Goal: Task Accomplishment & Management: Manage account settings

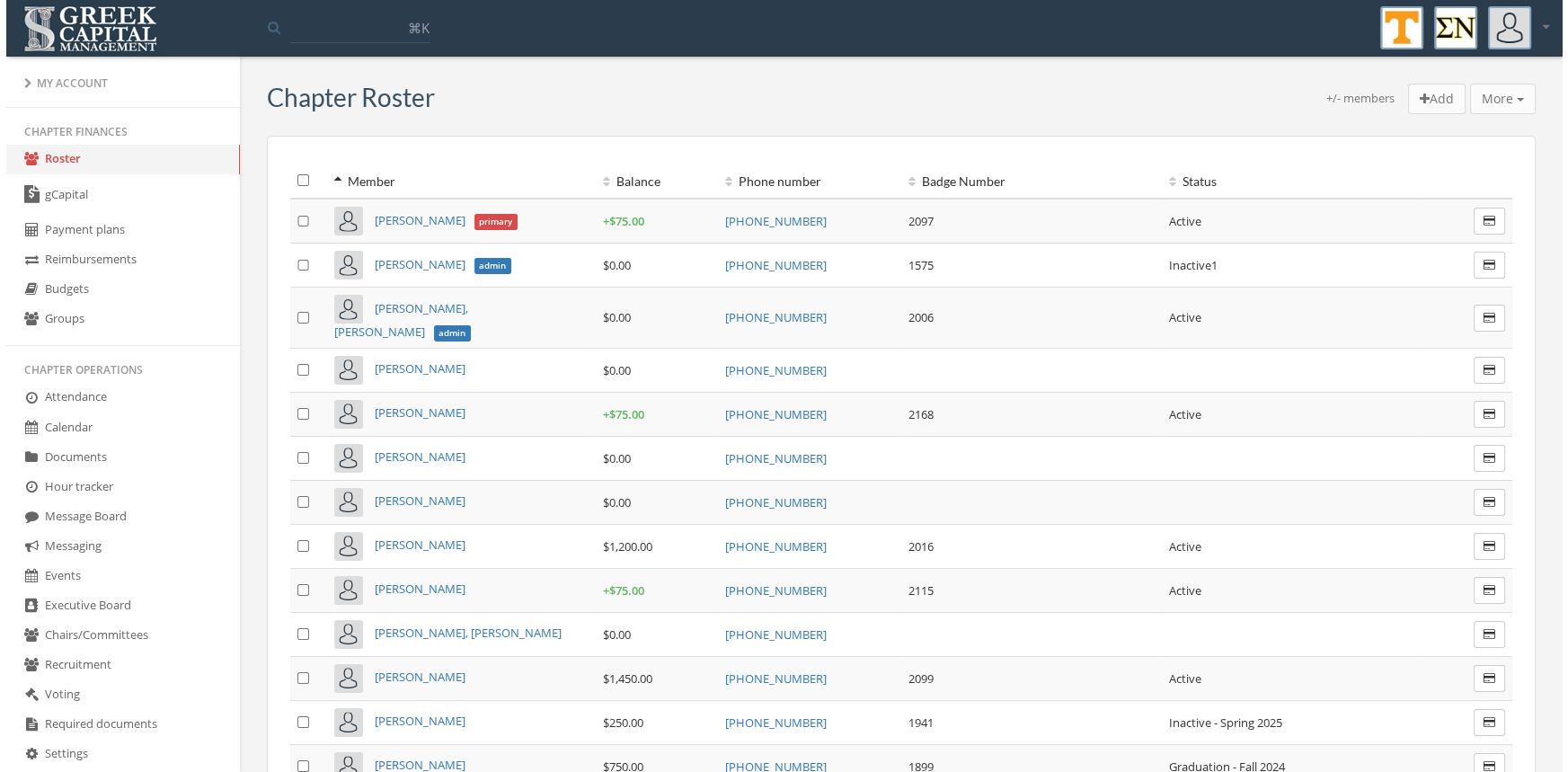
scroll to position [262, 0]
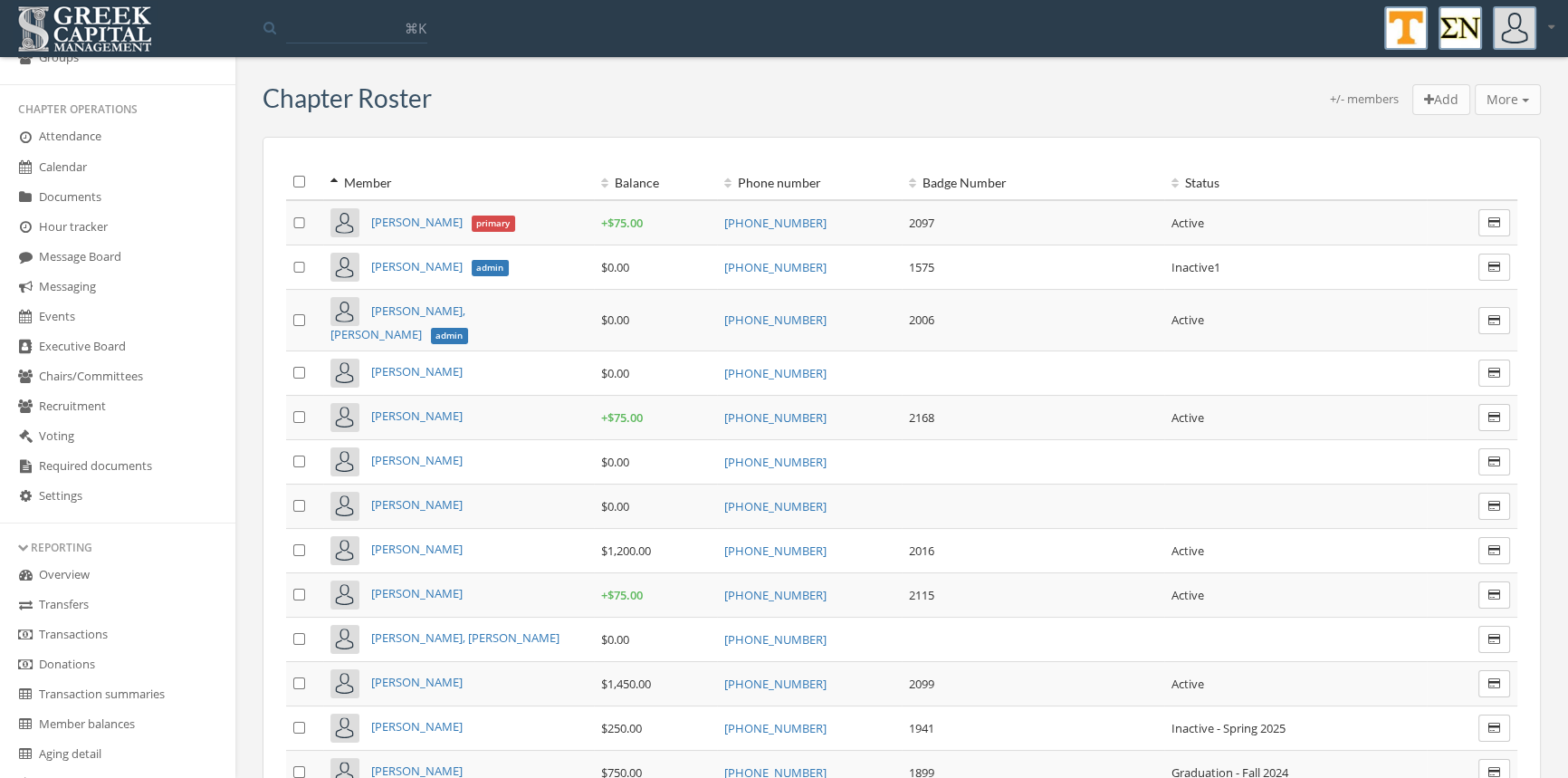
click at [80, 629] on link "Transactions" at bounding box center [117, 635] width 235 height 30
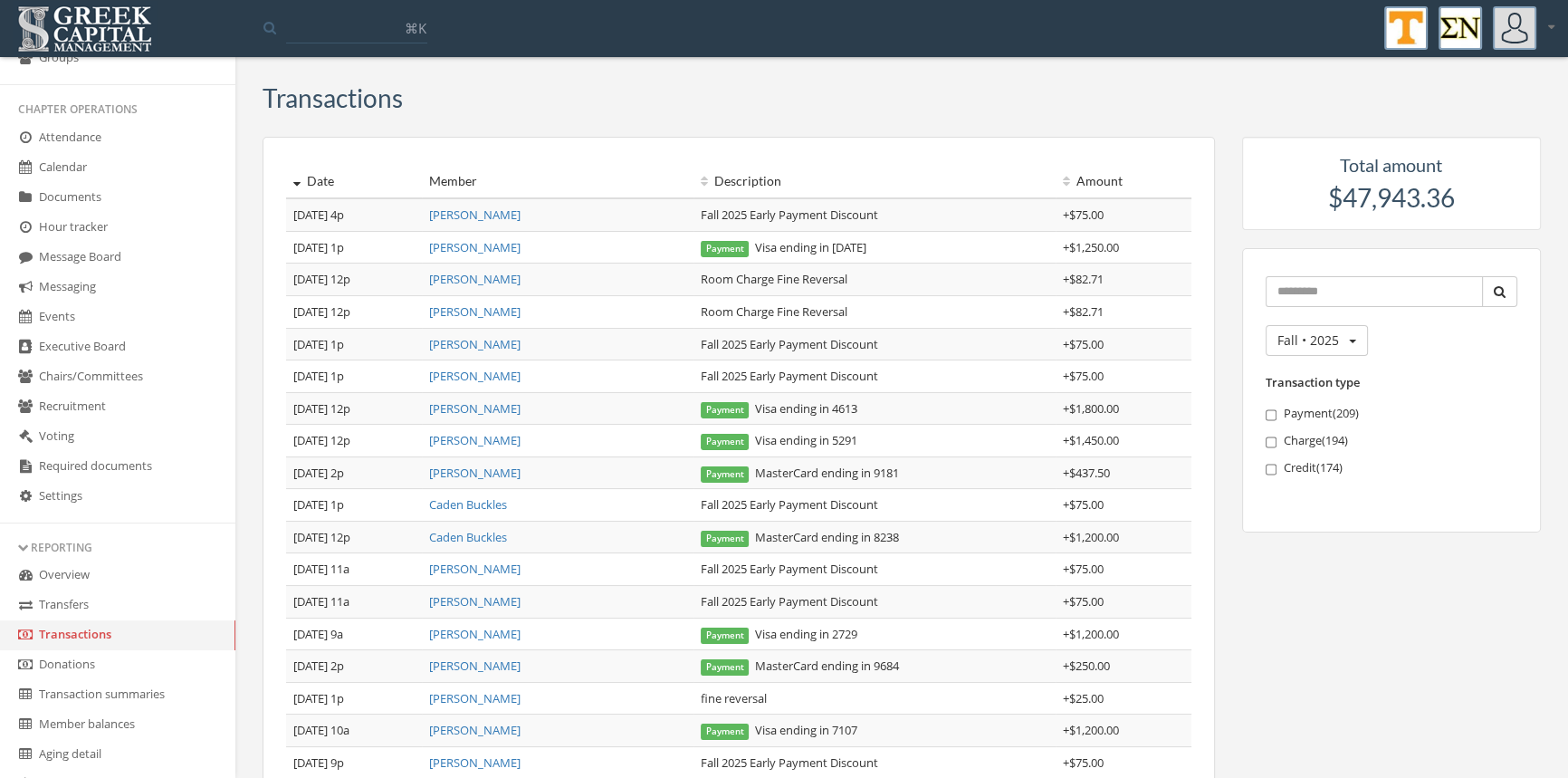
click at [222, 321] on link "Events" at bounding box center [117, 317] width 235 height 30
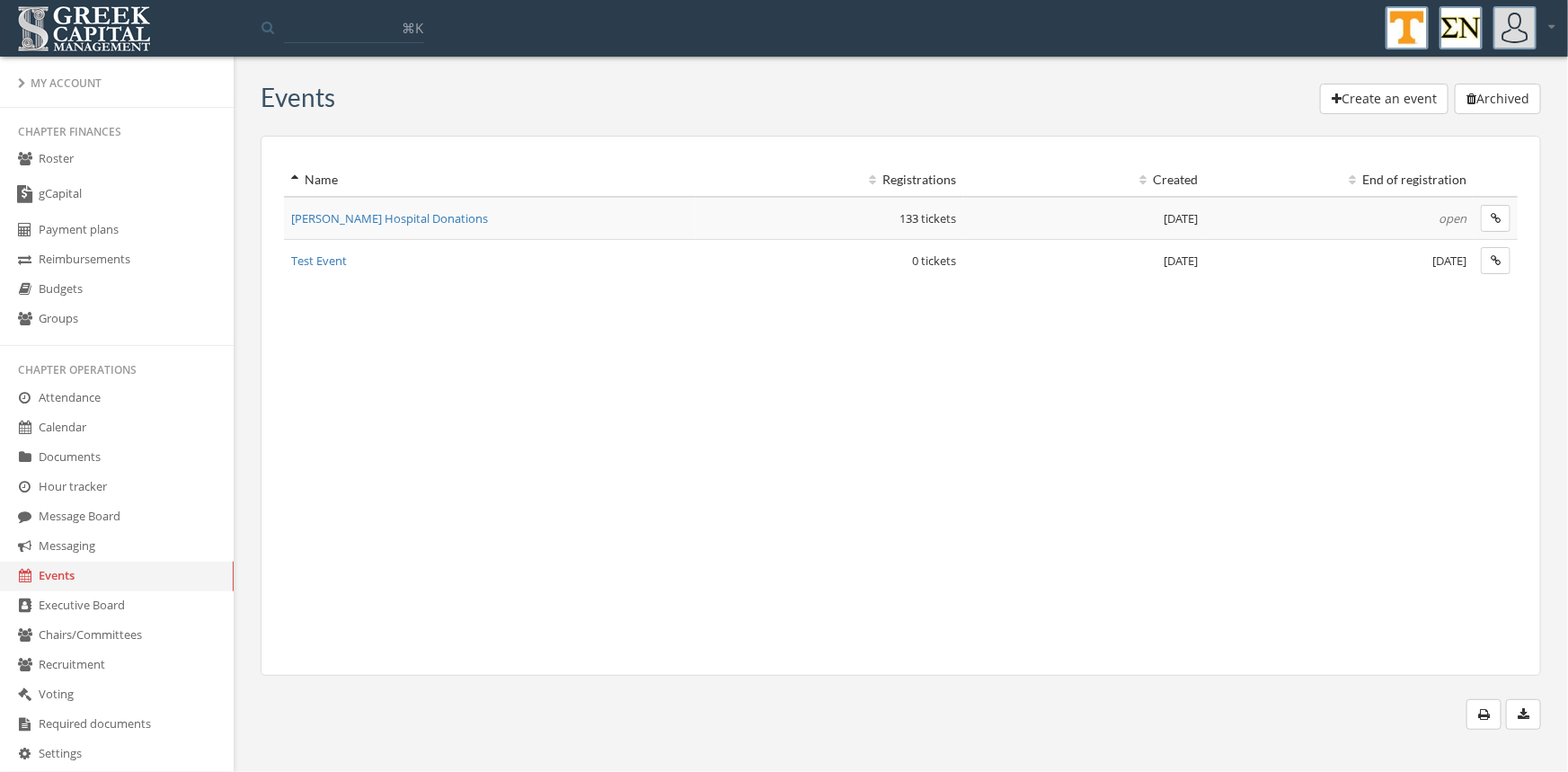
click at [51, 160] on link "Roster" at bounding box center [116, 159] width 234 height 30
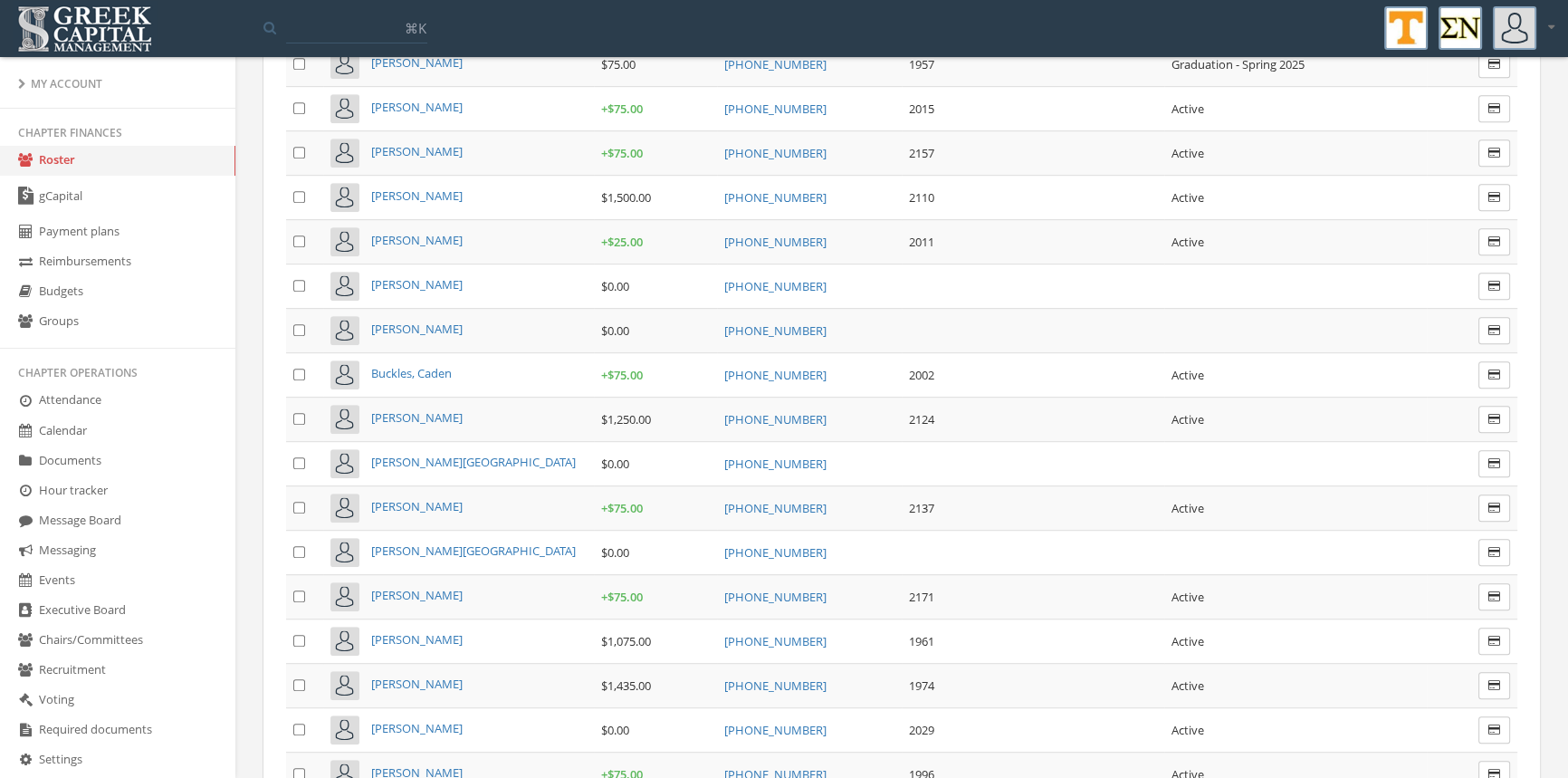
scroll to position [1073, 0]
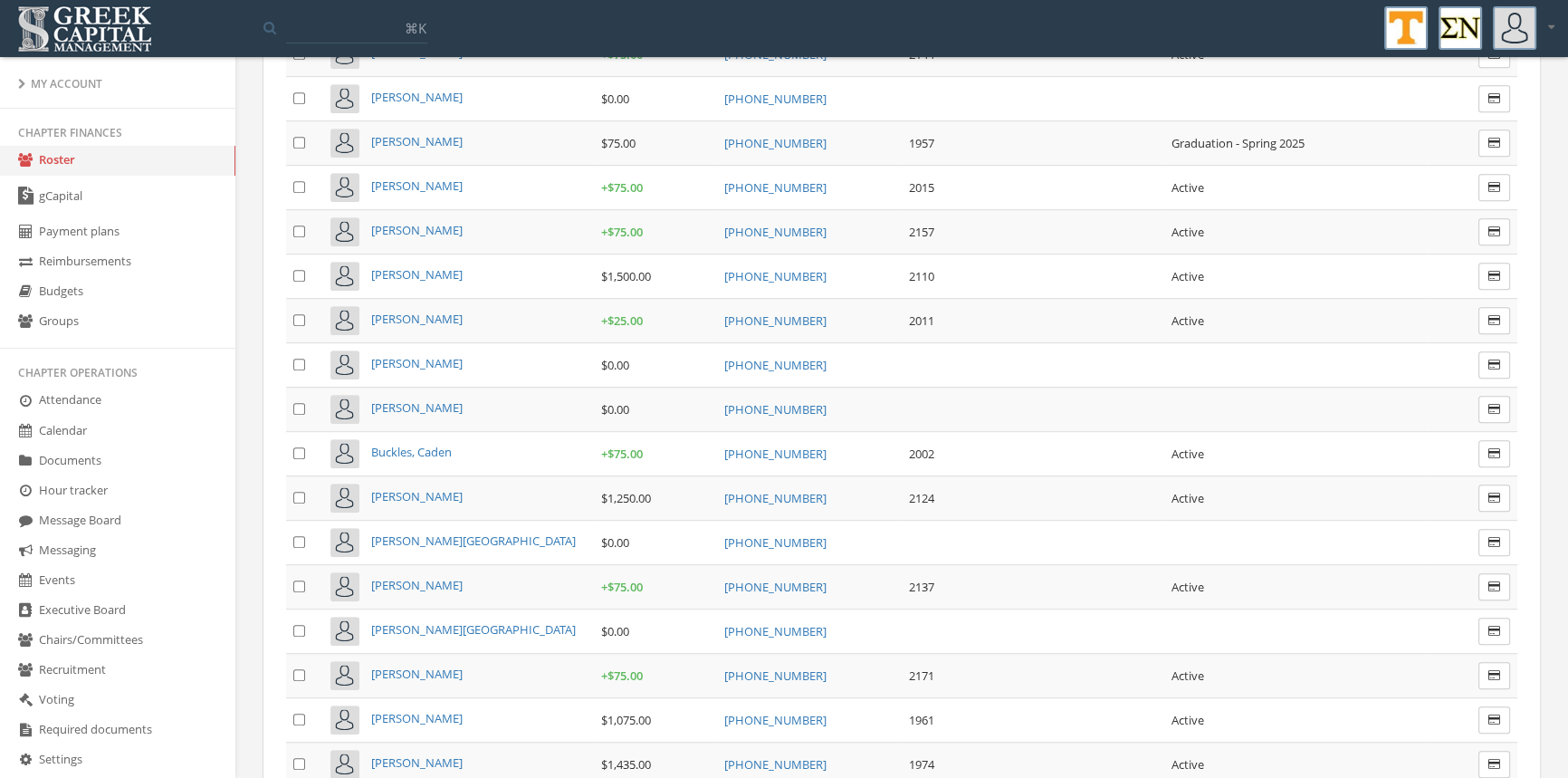
click at [436, 133] on span "[PERSON_NAME]" at bounding box center [417, 141] width 92 height 17
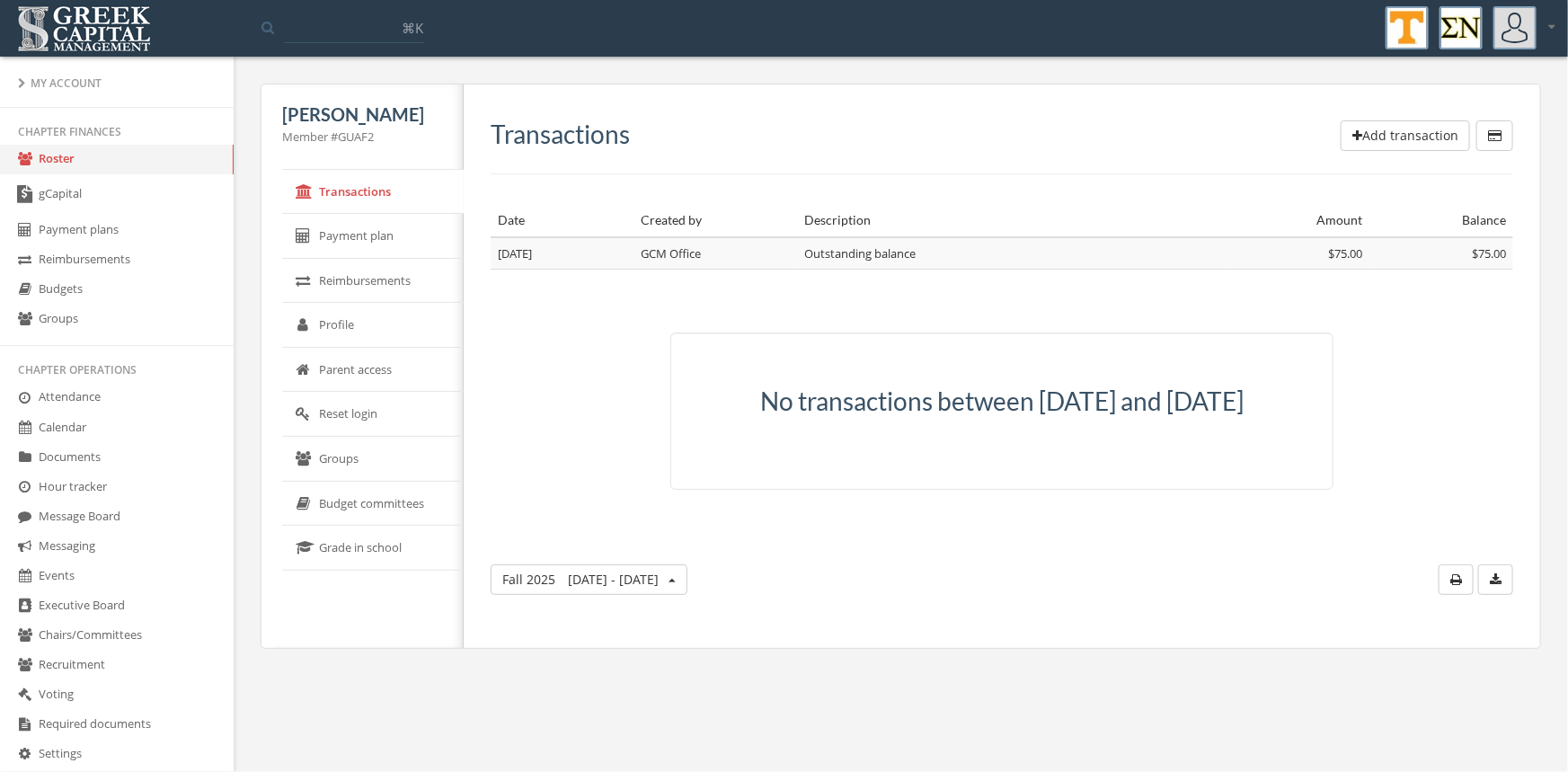
click at [1414, 132] on button "Add transaction" at bounding box center [1404, 136] width 129 height 31
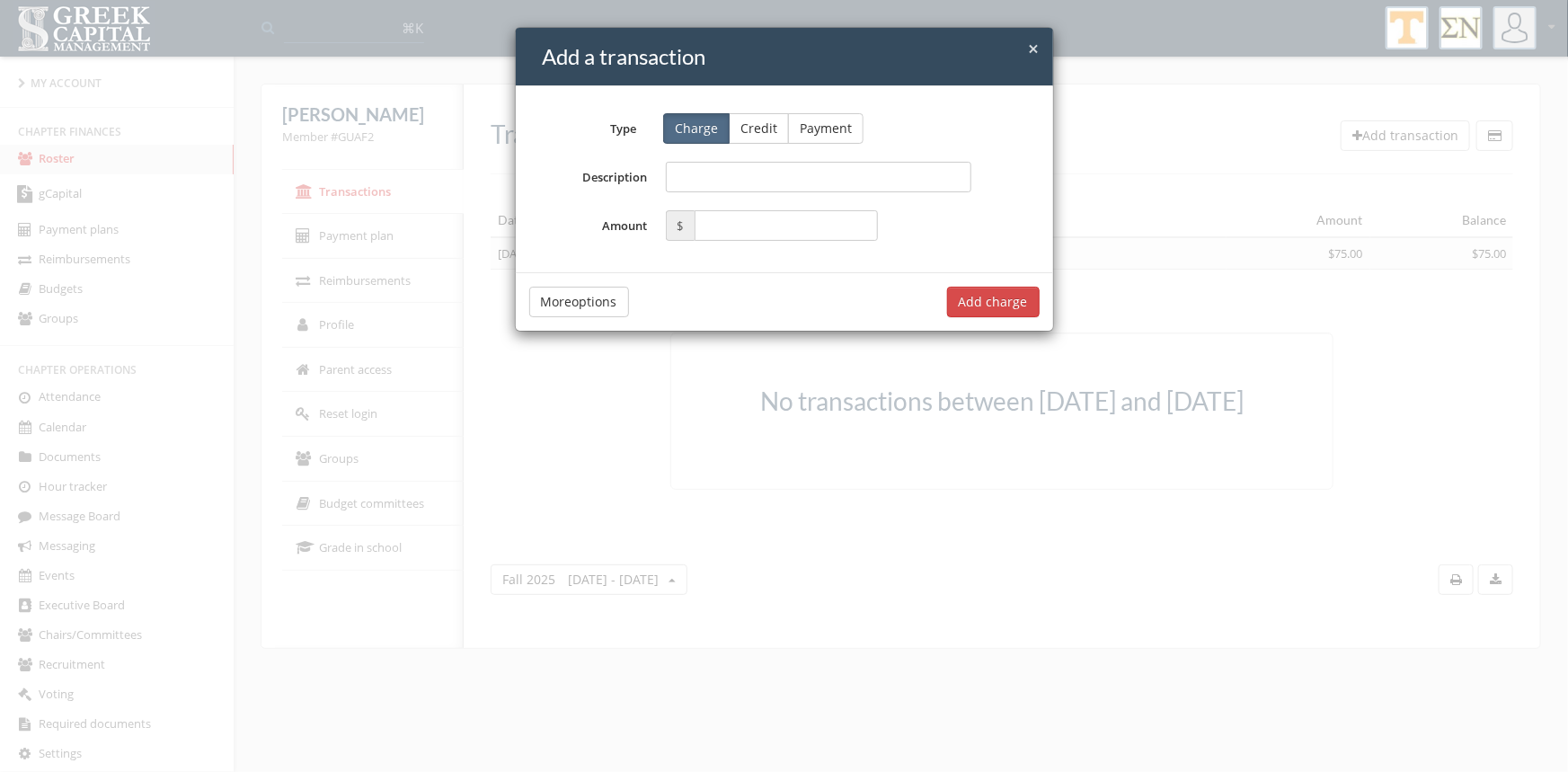
click at [772, 130] on button "Credit" at bounding box center [758, 129] width 60 height 31
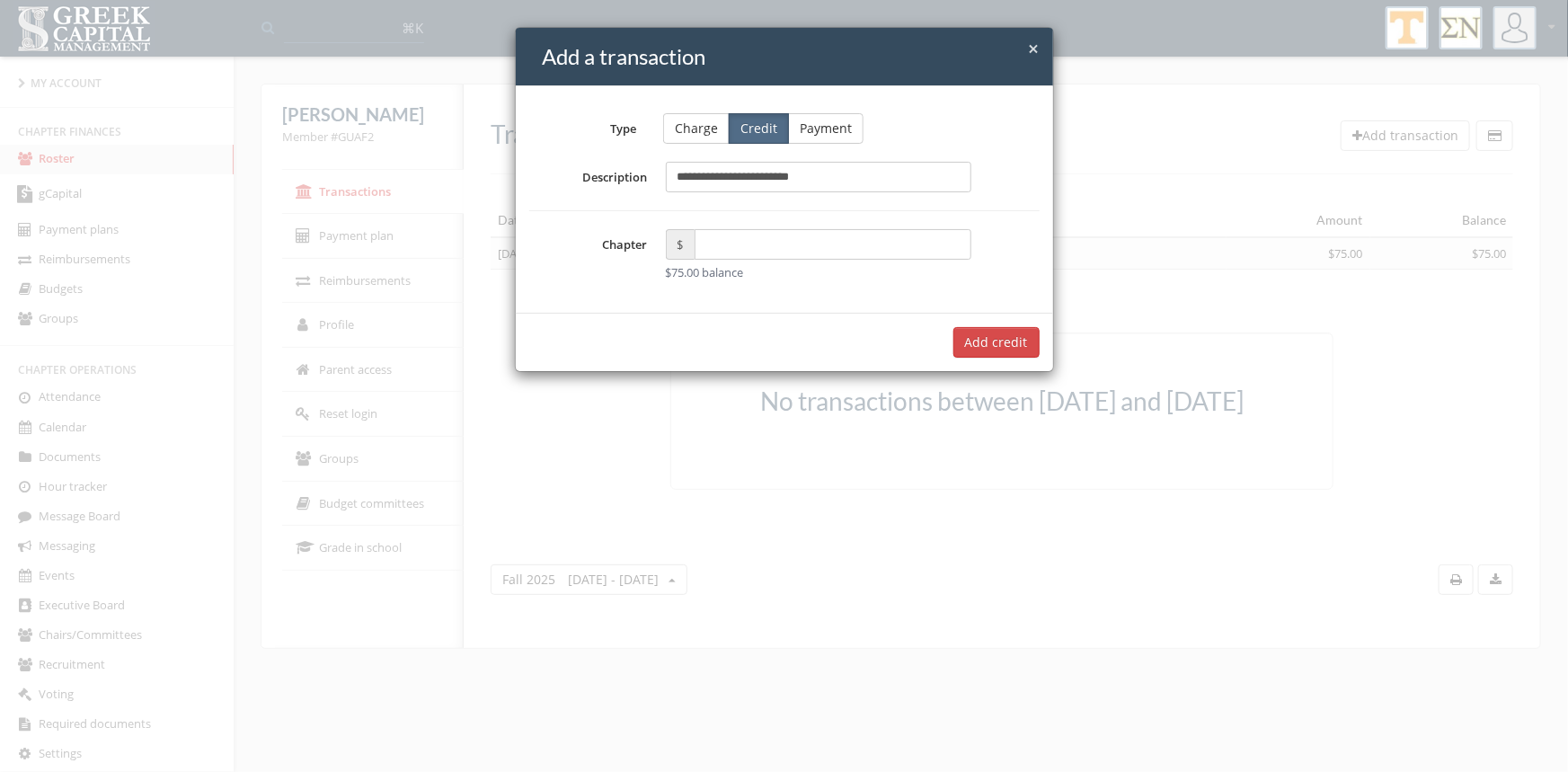
type input "**********"
type input "*****"
click at [955, 340] on button "Add $75.00 credit" at bounding box center [975, 342] width 129 height 31
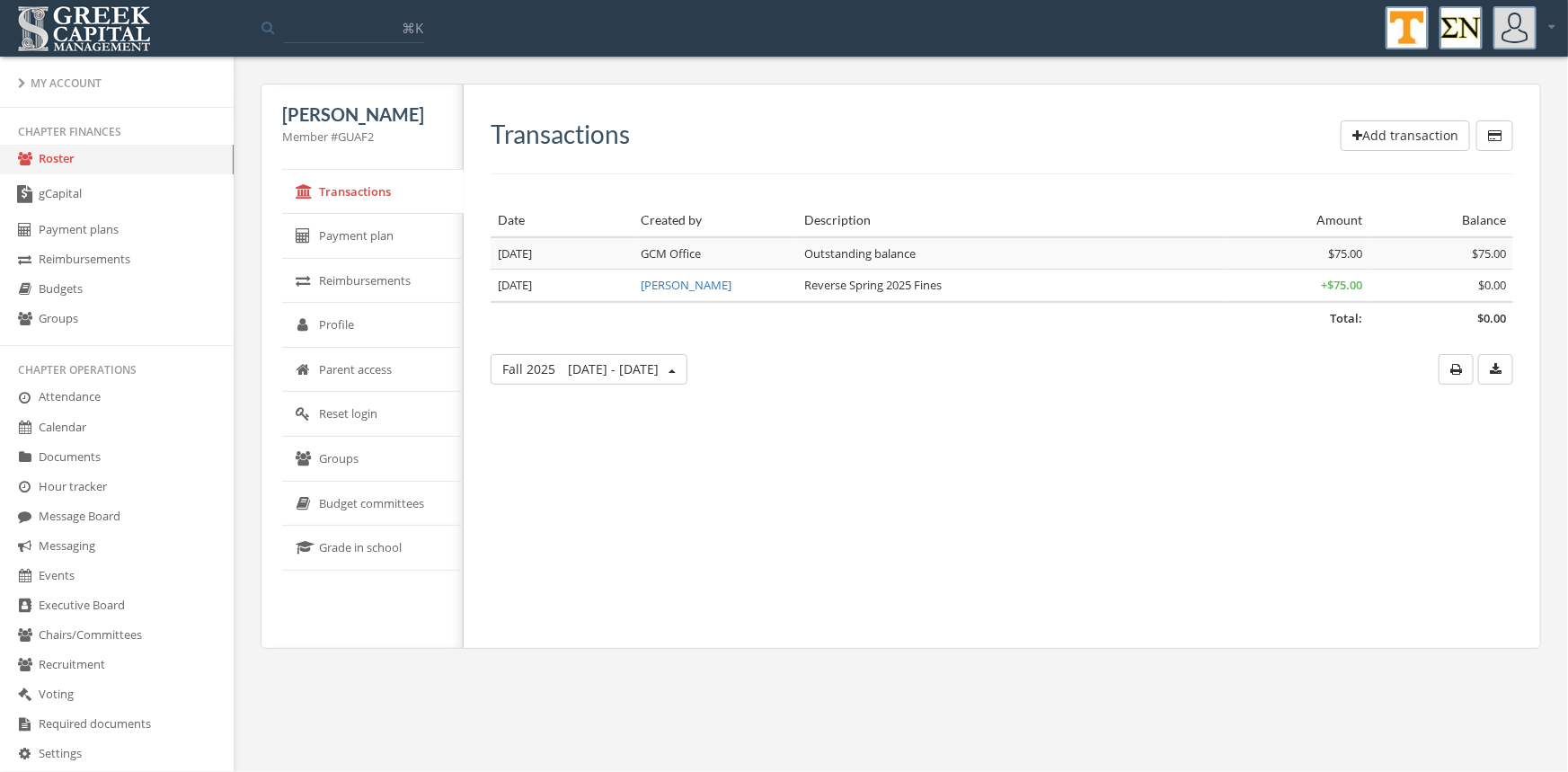
click at [569, 370] on span "Fall [DATE] - [DATE]" at bounding box center [580, 370] width 156 height 17
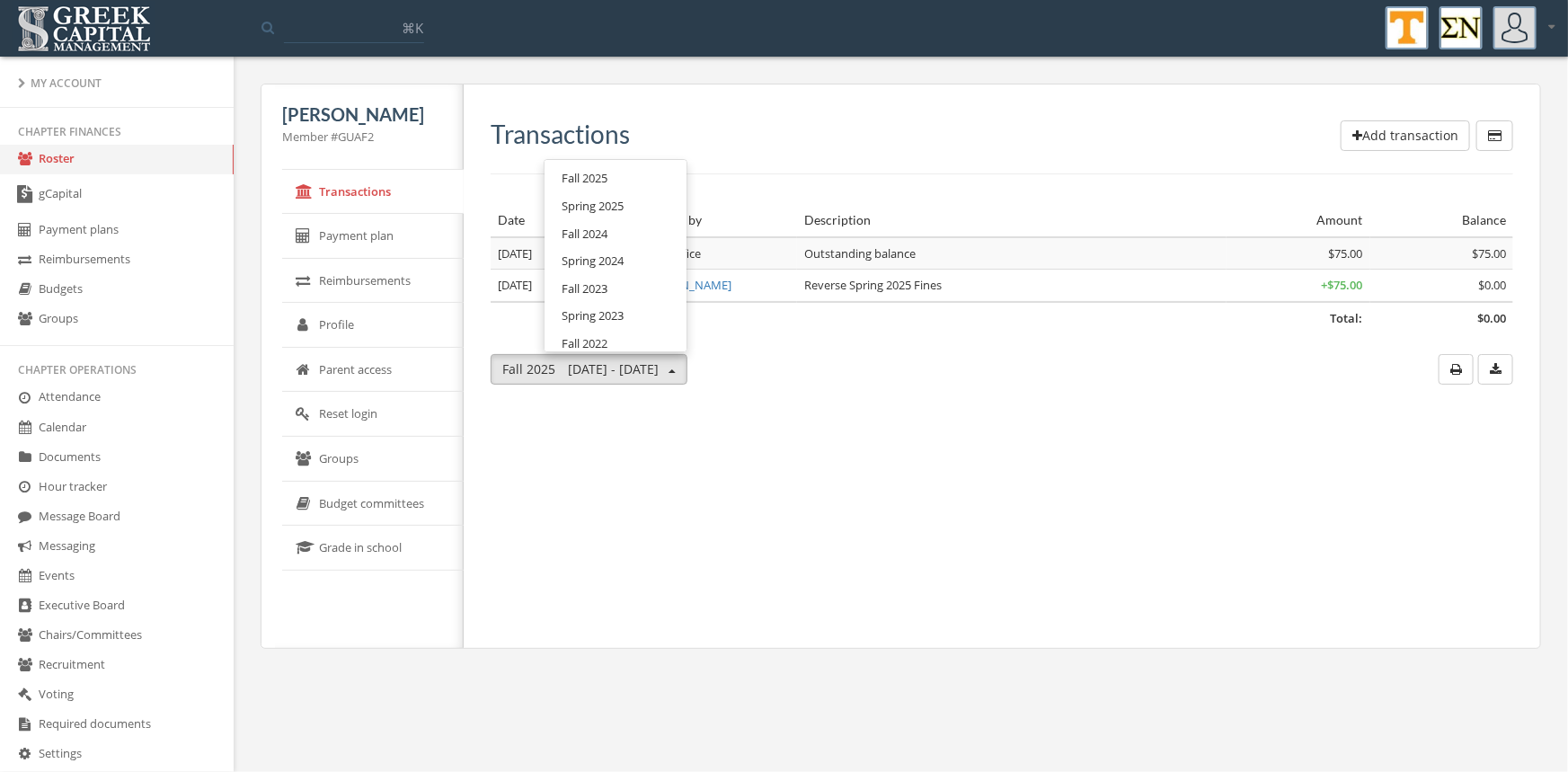
click at [576, 183] on link "Fall 2025" at bounding box center [615, 178] width 129 height 28
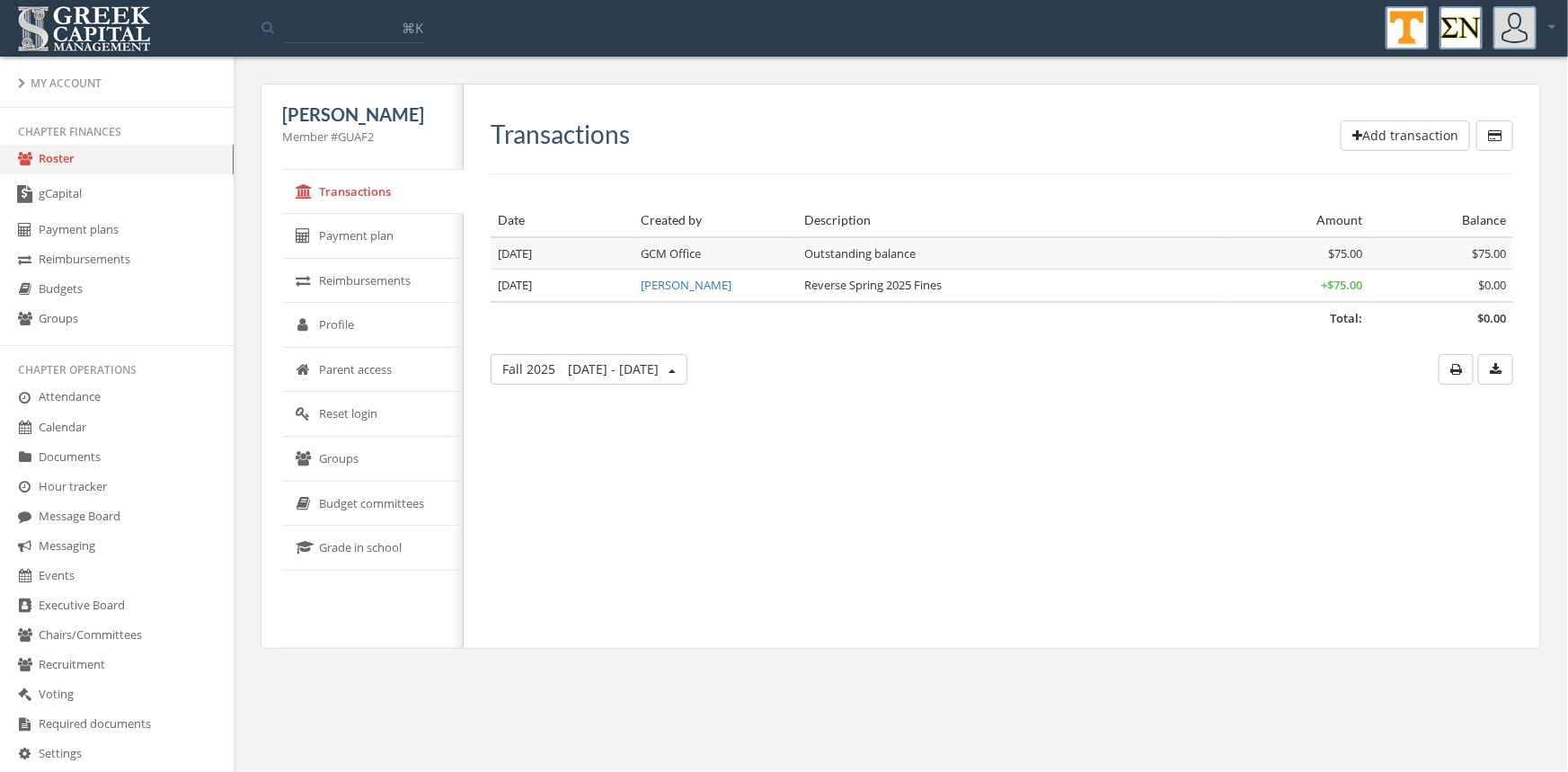
click at [65, 158] on link "Roster" at bounding box center [116, 159] width 234 height 30
